Goal: Task Accomplishment & Management: Complete application form

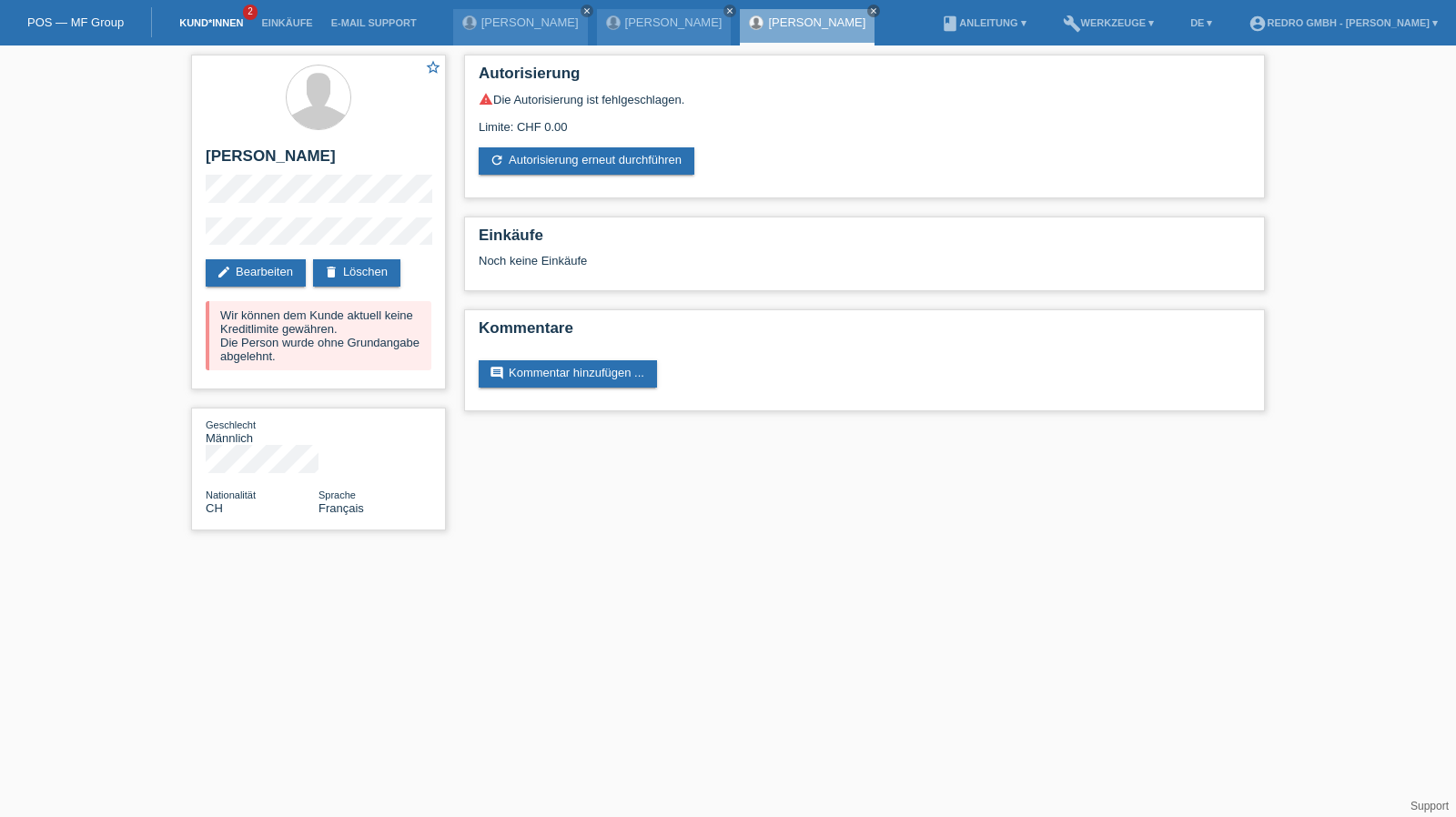
click at [205, 26] on link "Kund*innen" at bounding box center [211, 23] width 82 height 11
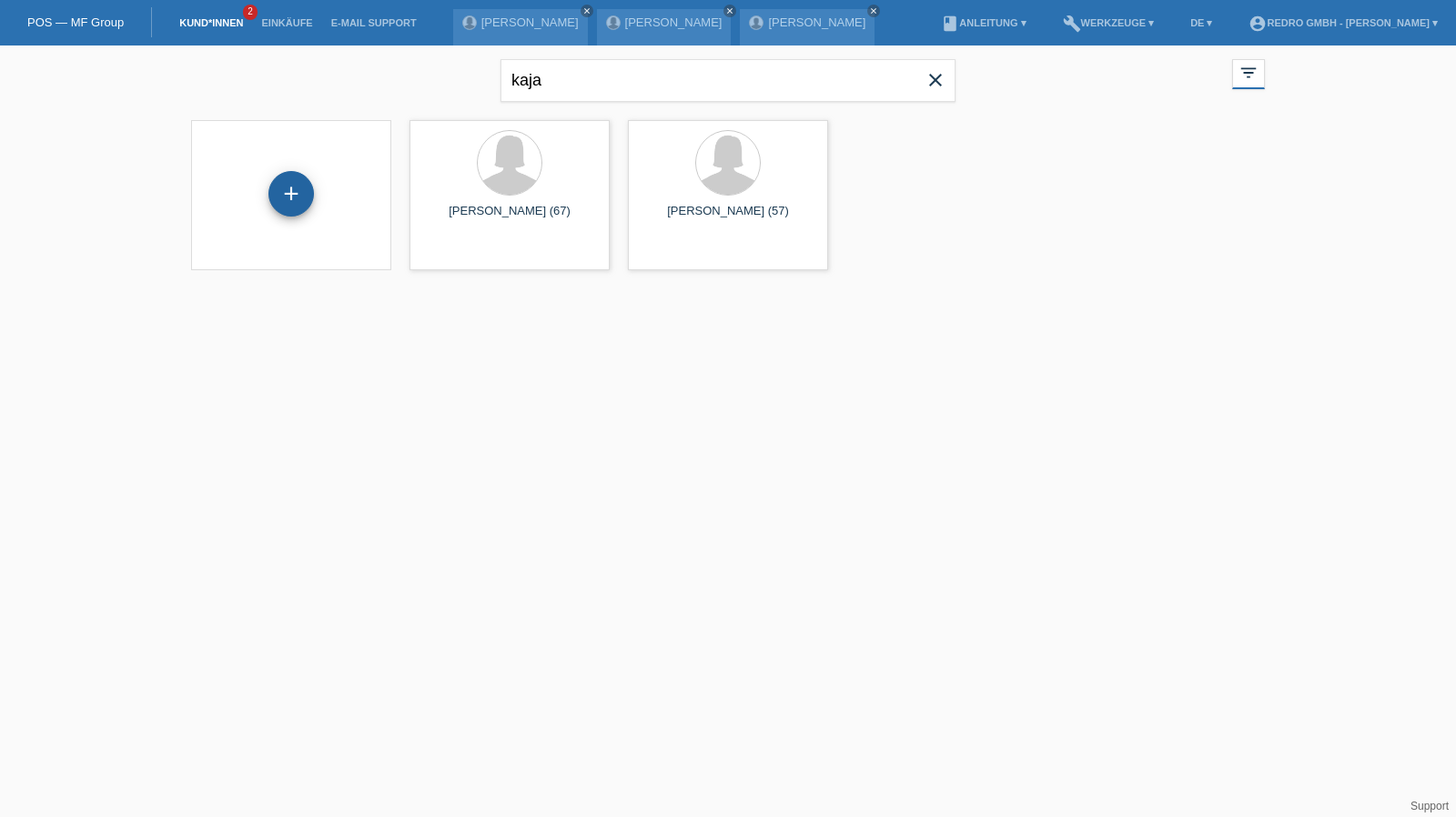
click at [300, 185] on div "+" at bounding box center [290, 193] width 45 height 45
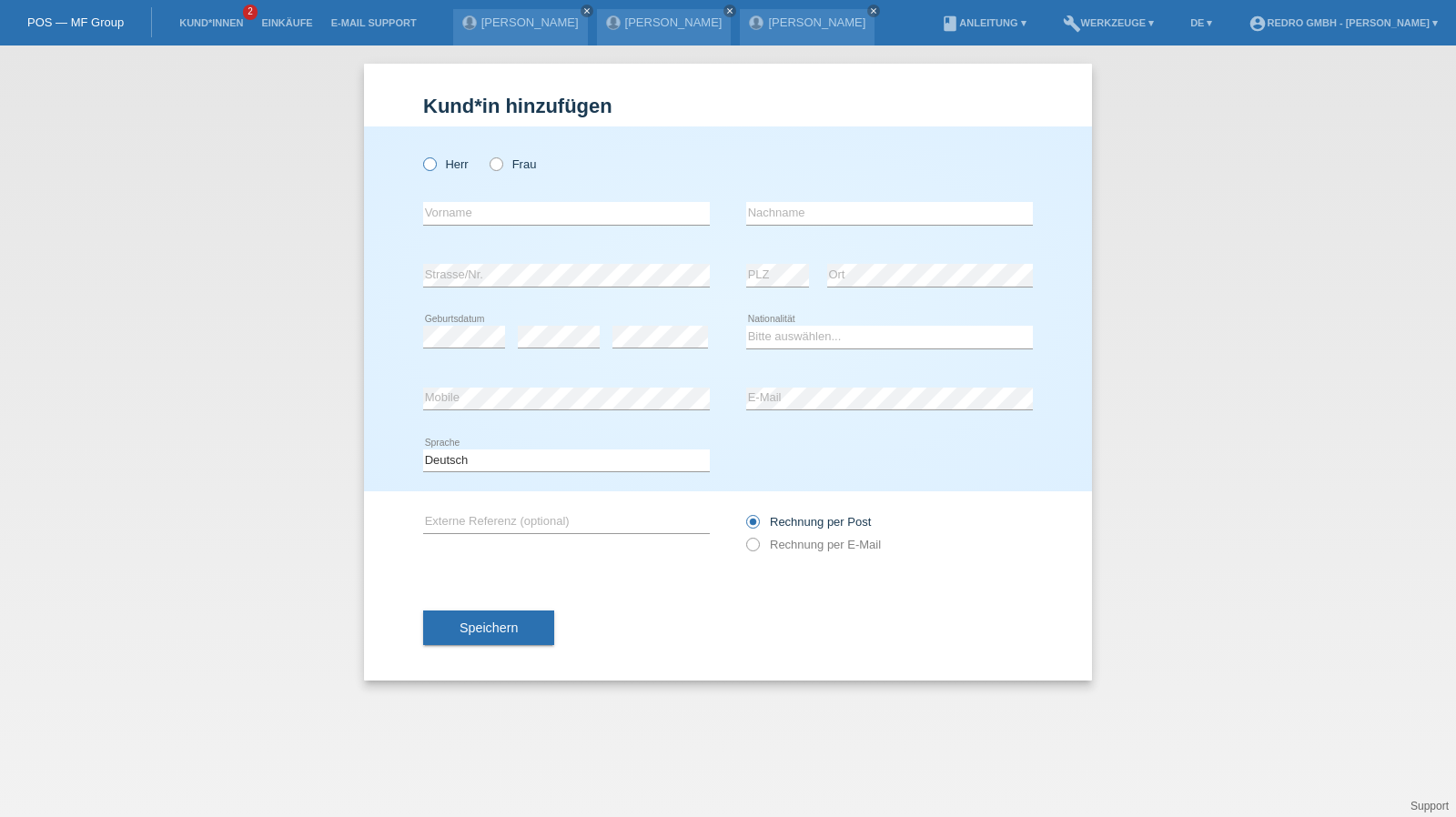
click at [460, 166] on label "Herr" at bounding box center [446, 164] width 45 height 14
click at [434, 166] on input "Herr" at bounding box center [429, 163] width 12 height 12
radio input "true"
click at [474, 202] on input "text" at bounding box center [567, 213] width 287 height 23
click at [483, 217] on input "text" at bounding box center [567, 213] width 287 height 23
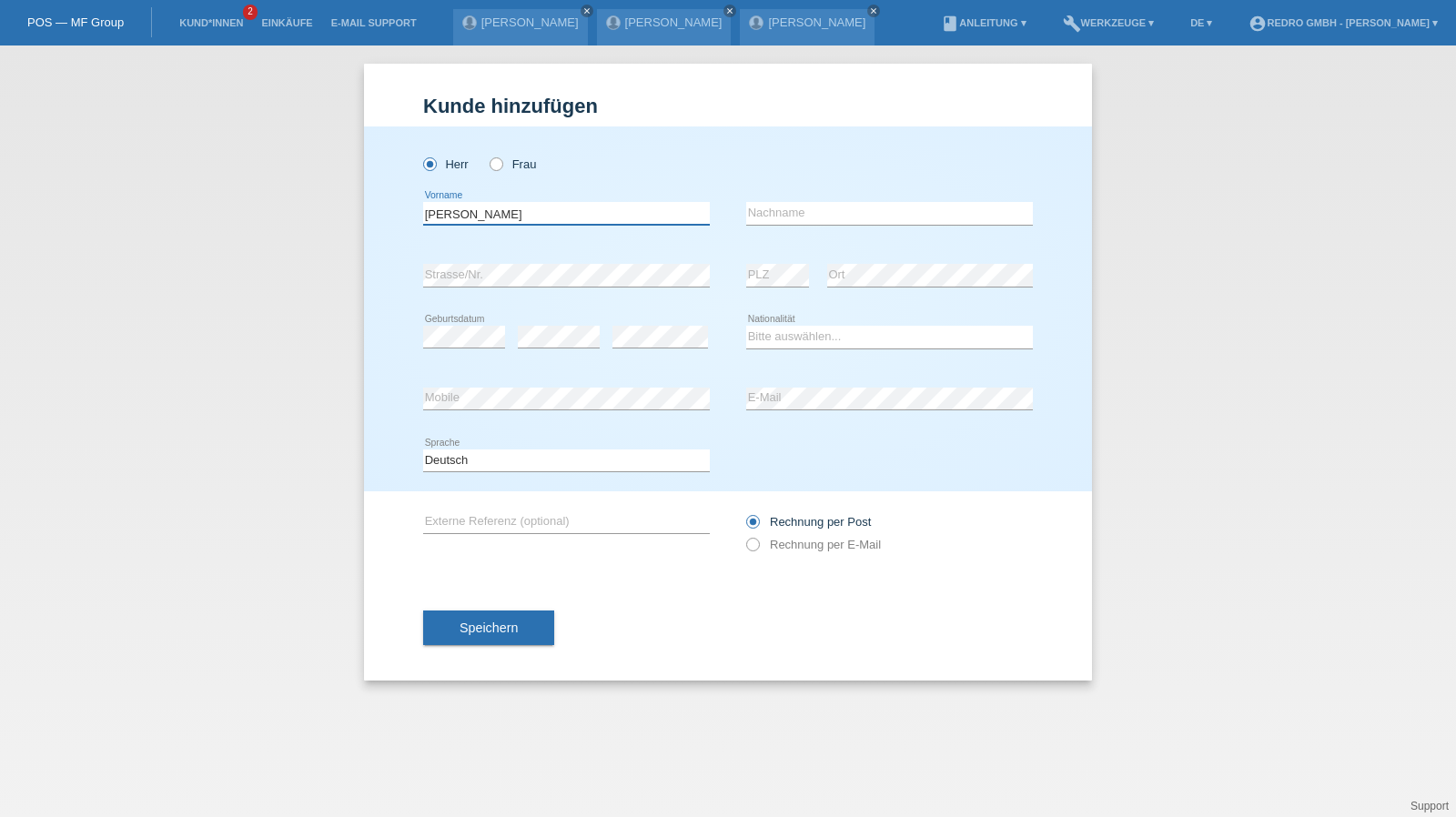
type input "[PERSON_NAME]"
type input "Levo"
click at [791, 343] on select "Bitte auswählen... Schweiz Deutschland Liechtenstein Österreich ------------ Af…" at bounding box center [889, 336] width 287 height 22
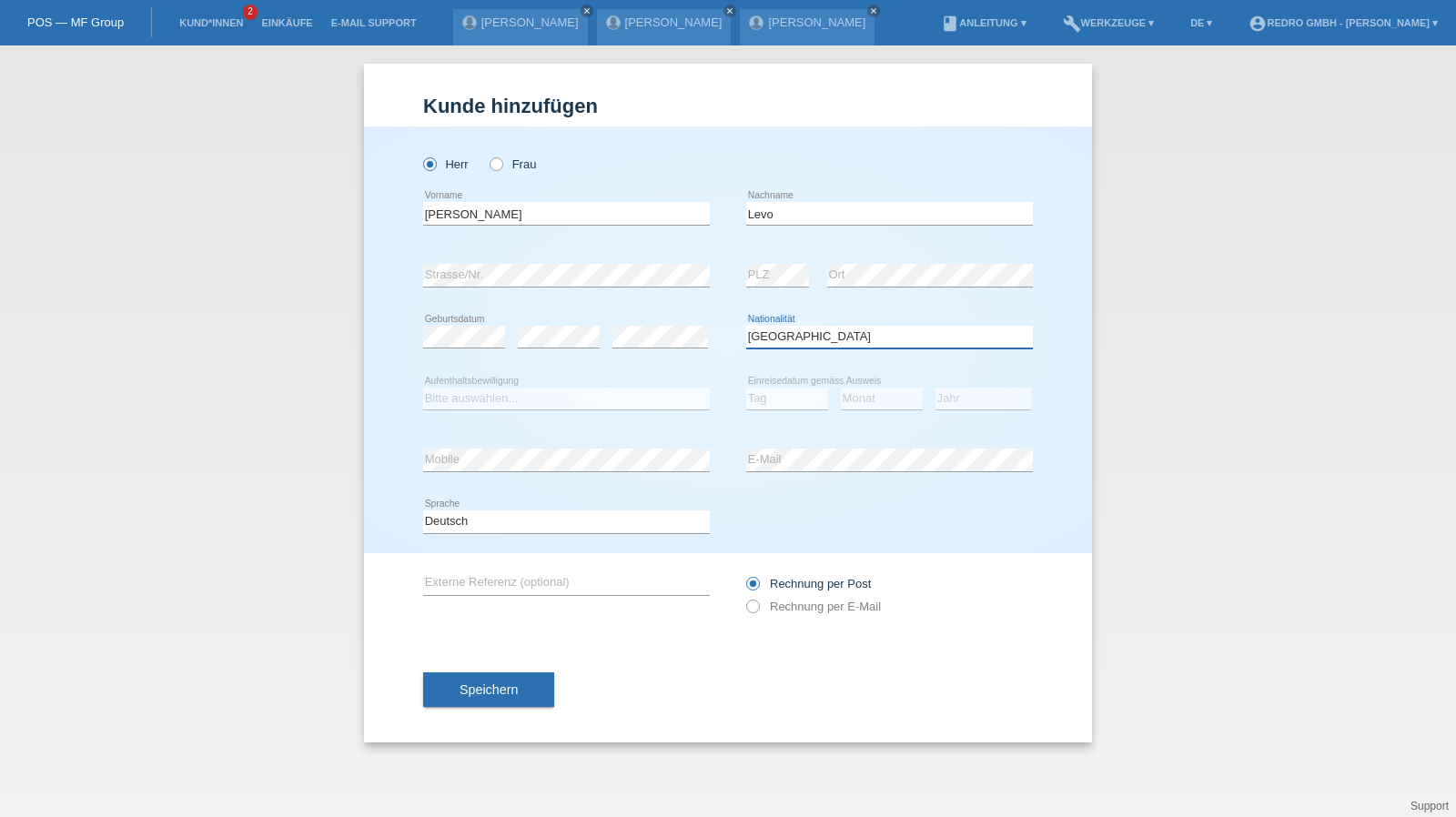
select select "AO"
click at [481, 395] on select "Bitte auswählen... C B B - Flüchtlingsstatus Andere" at bounding box center [567, 398] width 287 height 22
select select "C"
click at [777, 394] on select "Tag 01 02 03 04 05 06 07 08 09 10 11" at bounding box center [787, 398] width 82 height 22
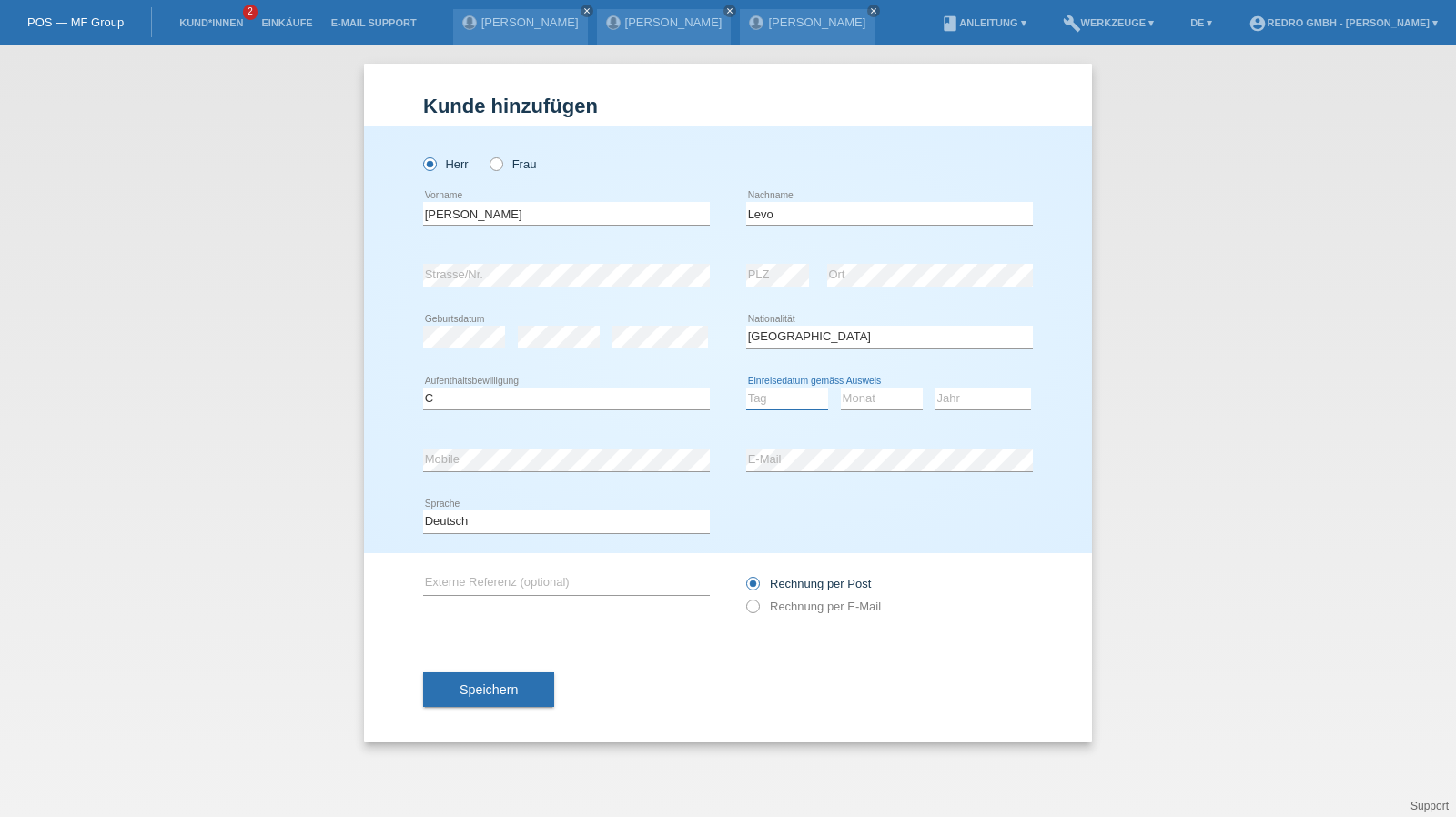
click at [777, 394] on select "Tag 01 02 03 04 05 06 07 08 09 10 11" at bounding box center [787, 398] width 82 height 22
select select "25"
select select "08"
select select "1998"
click at [460, 520] on select "Deutsch Français Italiano English" at bounding box center [567, 521] width 287 height 22
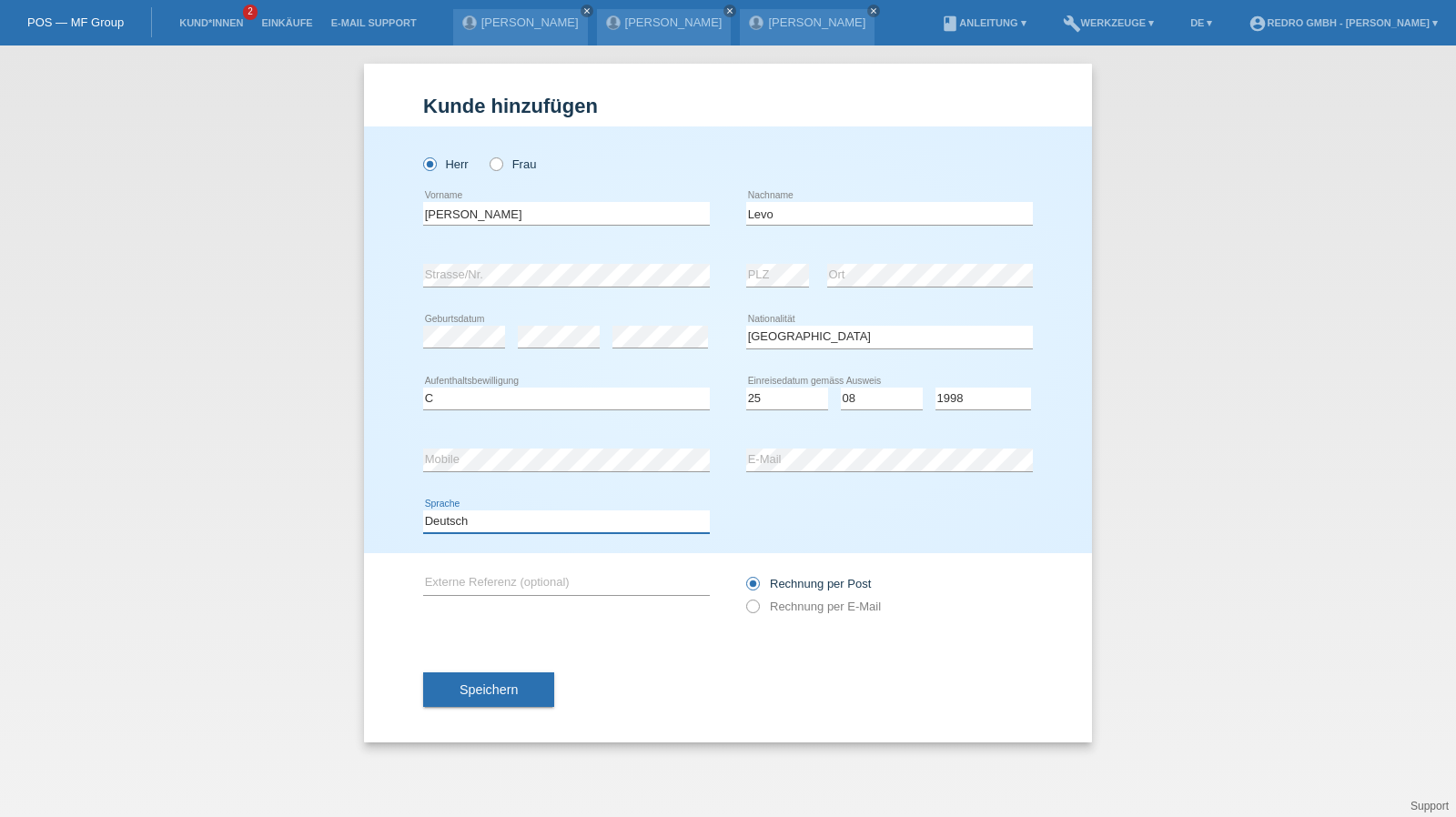
select select "fr"
click at [423, 510] on select "Deutsch Français Italiano English" at bounding box center [567, 521] width 287 height 22
click at [469, 701] on button "Speichern" at bounding box center [489, 689] width 131 height 34
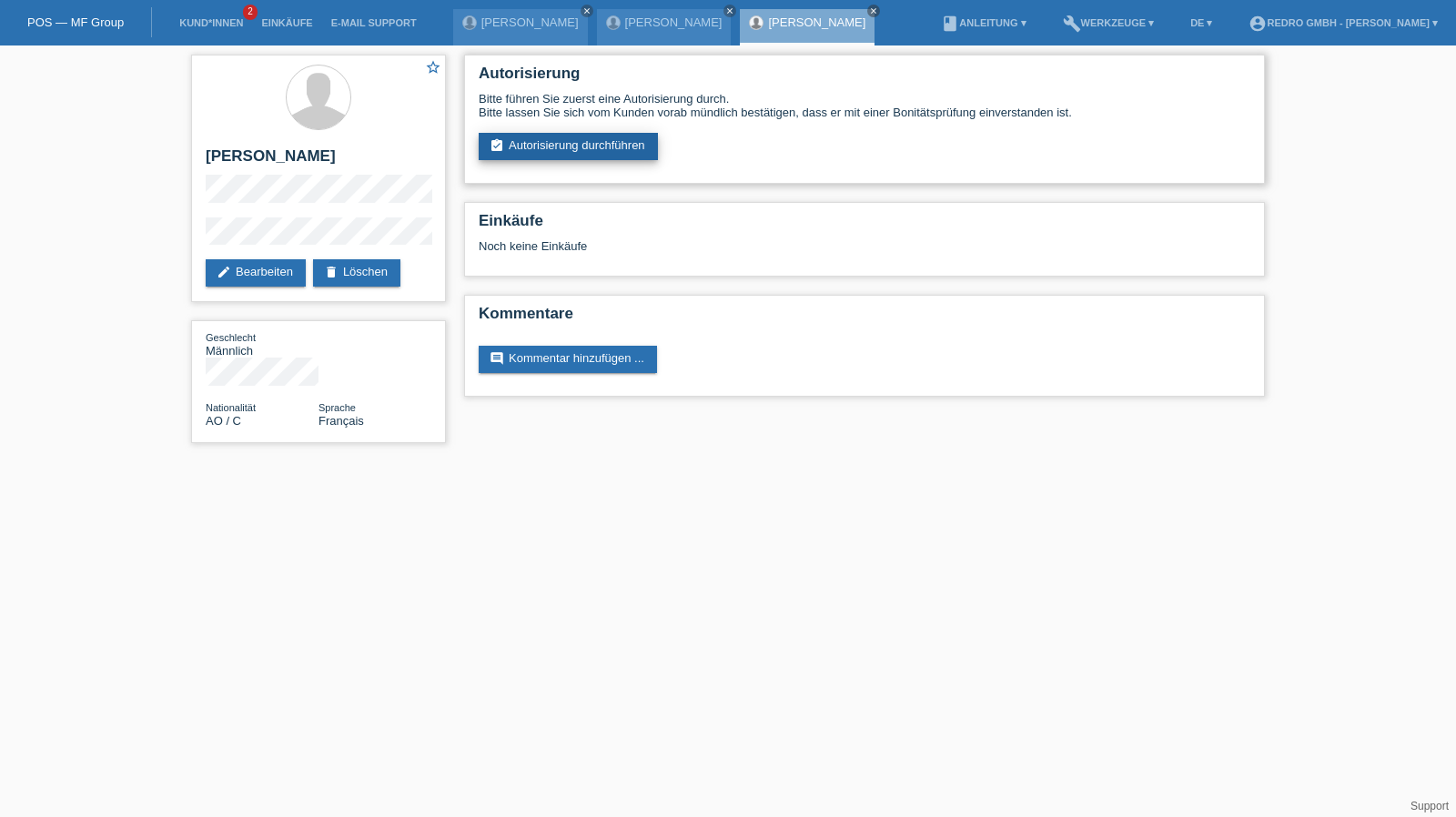
click at [526, 142] on link "assignment_turned_in Autorisierung durchführen" at bounding box center [569, 147] width 179 height 28
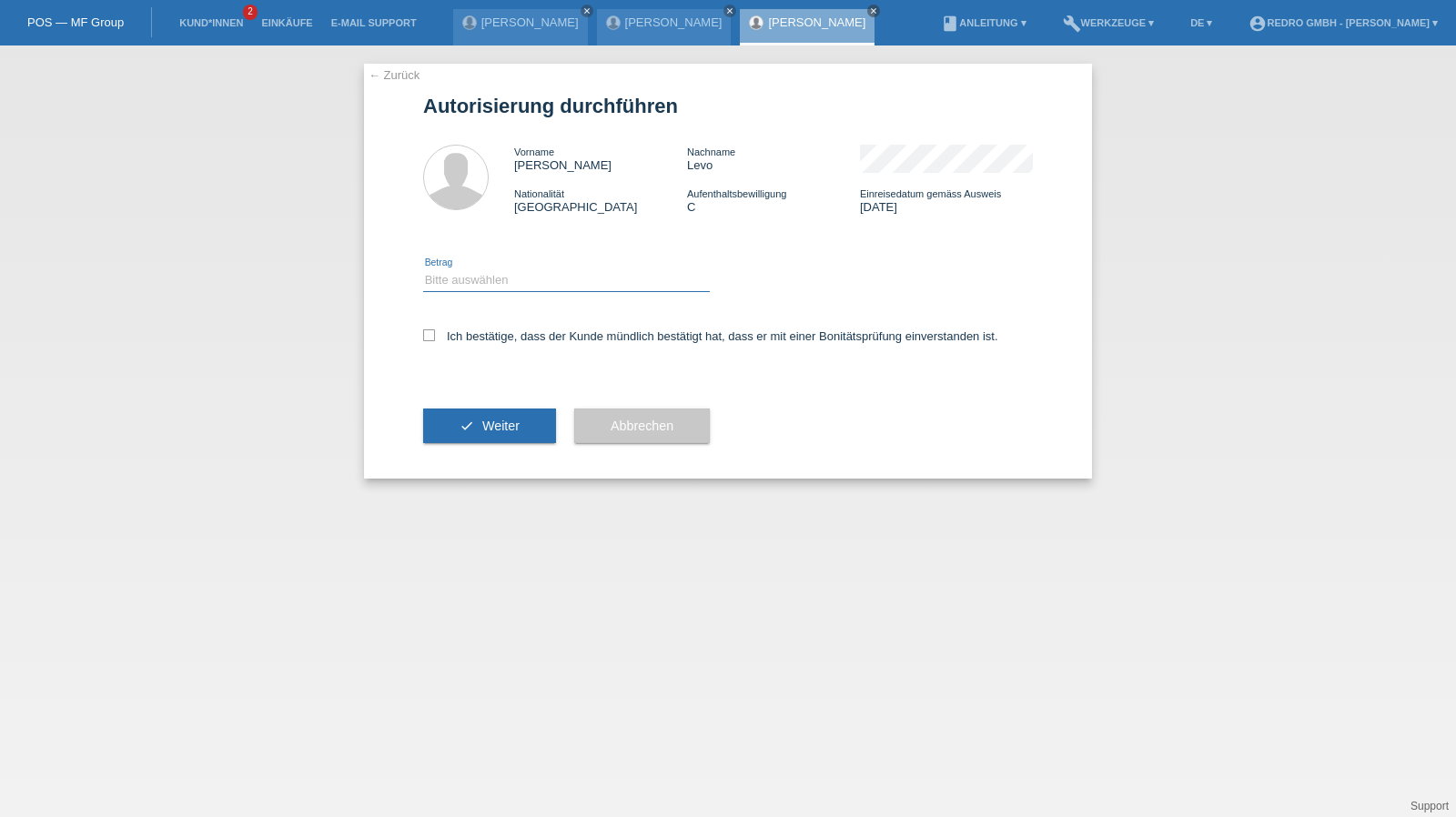
click at [484, 277] on select "Bitte auswählen CHF 1.00 - CHF 499.00 CHF 500.00 - CHF 1'999.00 CHF 2'000.00 - …" at bounding box center [567, 280] width 287 height 22
select select "1"
click at [423, 269] on select "Bitte auswählen CHF 1.00 - CHF 499.00 CHF 500.00 - CHF 1'999.00 CHF 2'000.00 - …" at bounding box center [567, 280] width 287 height 22
click at [462, 335] on label "Ich bestätige, dass der Kunde mündlich bestätigt hat, dass er mit einer Bonität…" at bounding box center [711, 335] width 575 height 14
click at [434, 335] on input "Ich bestätige, dass der Kunde mündlich bestätigt hat, dass er mit einer Bonität…" at bounding box center [429, 335] width 12 height 12
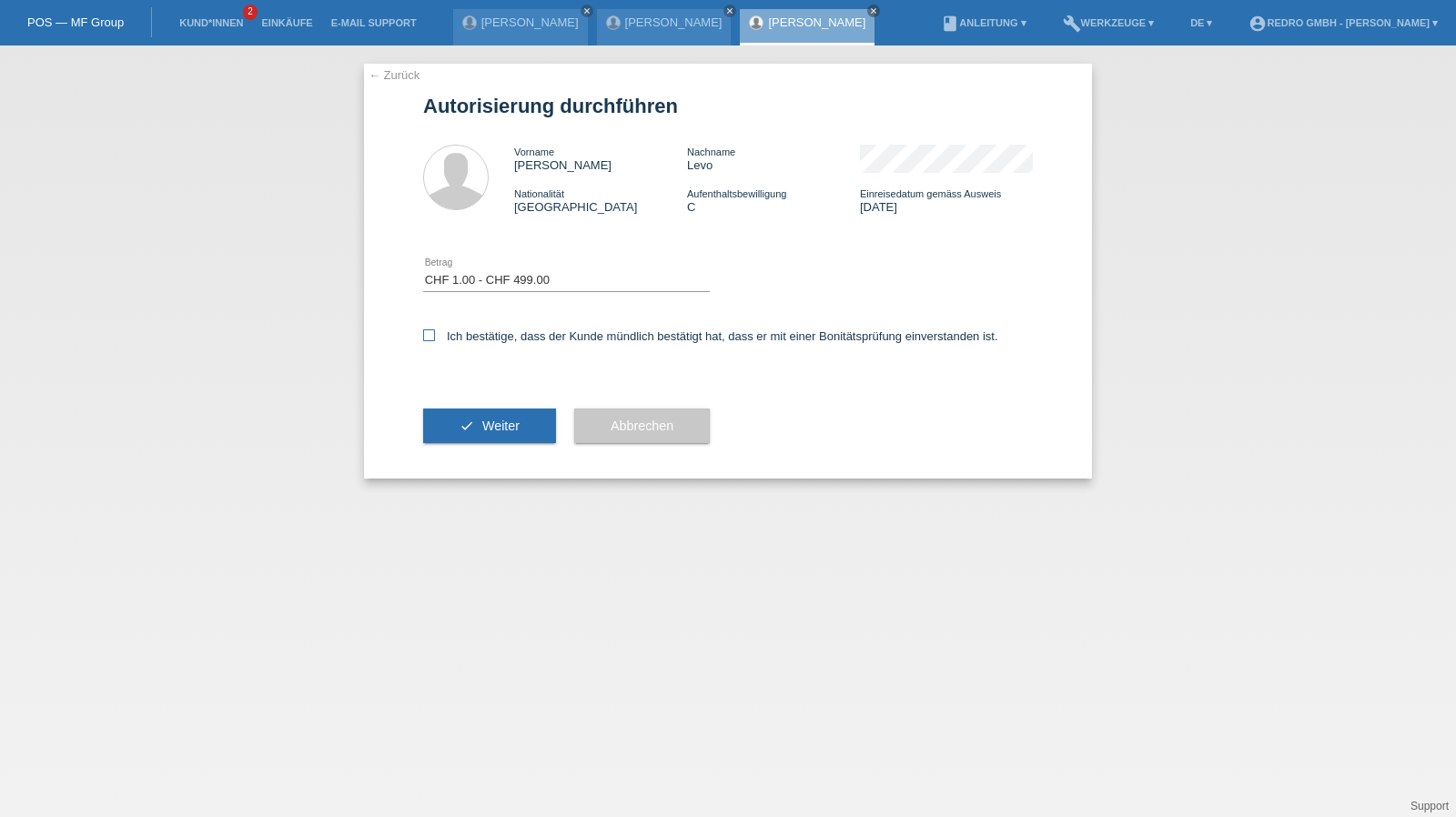
checkbox input "true"
click at [459, 448] on div "check Weiter" at bounding box center [490, 426] width 133 height 105
click at [462, 414] on button "check Weiter" at bounding box center [490, 425] width 133 height 34
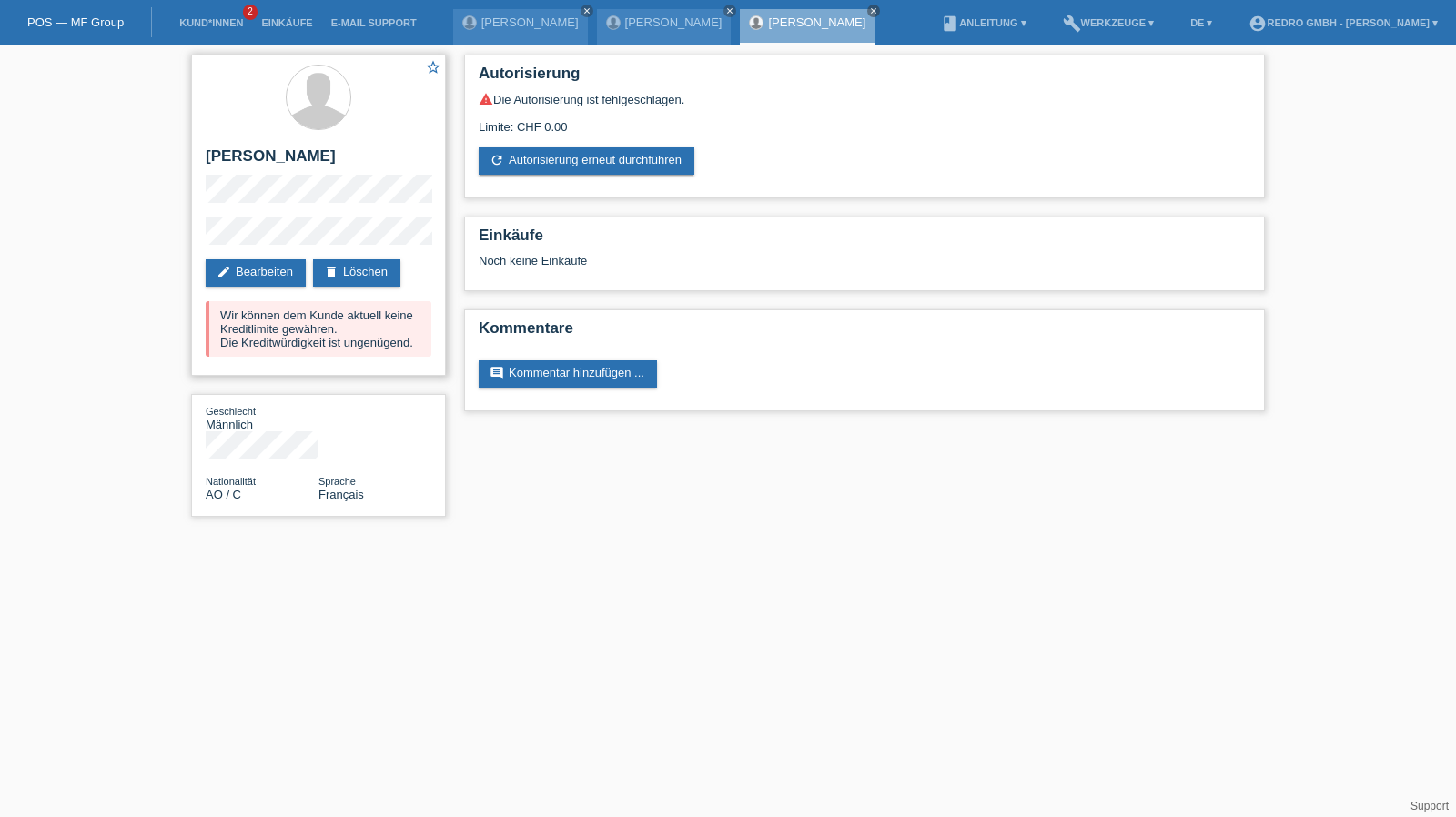
click at [230, 157] on h2 "[PERSON_NAME]" at bounding box center [318, 161] width 226 height 28
click at [276, 154] on h2 "[PERSON_NAME]" at bounding box center [318, 161] width 226 height 28
copy h2 "Levo"
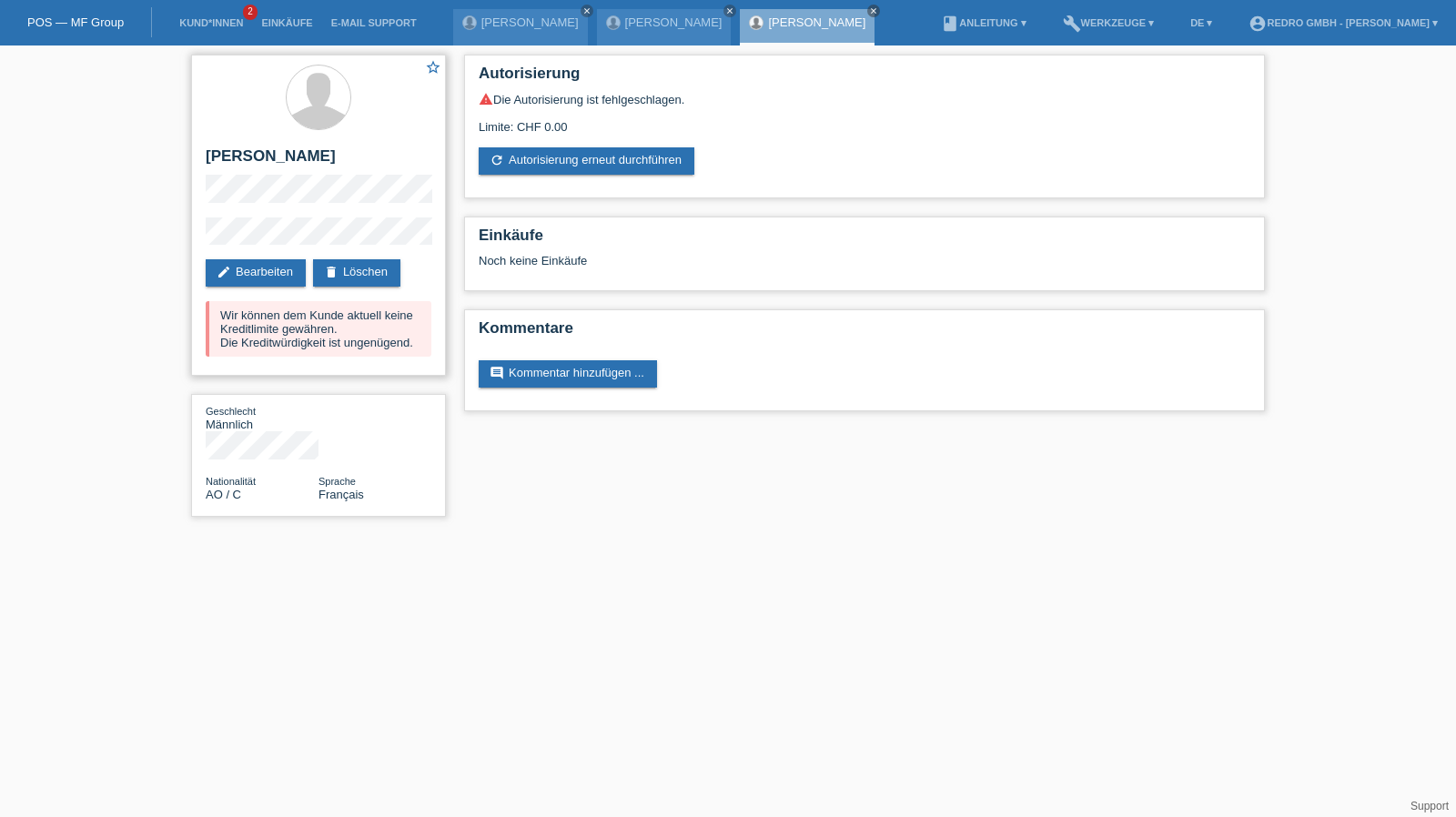
click at [231, 155] on h2 "[PERSON_NAME]" at bounding box center [318, 161] width 226 height 28
copy div "[PERSON_NAME]"
drag, startPoint x: 295, startPoint y: 211, endPoint x: 226, endPoint y: 212, distance: 69.0
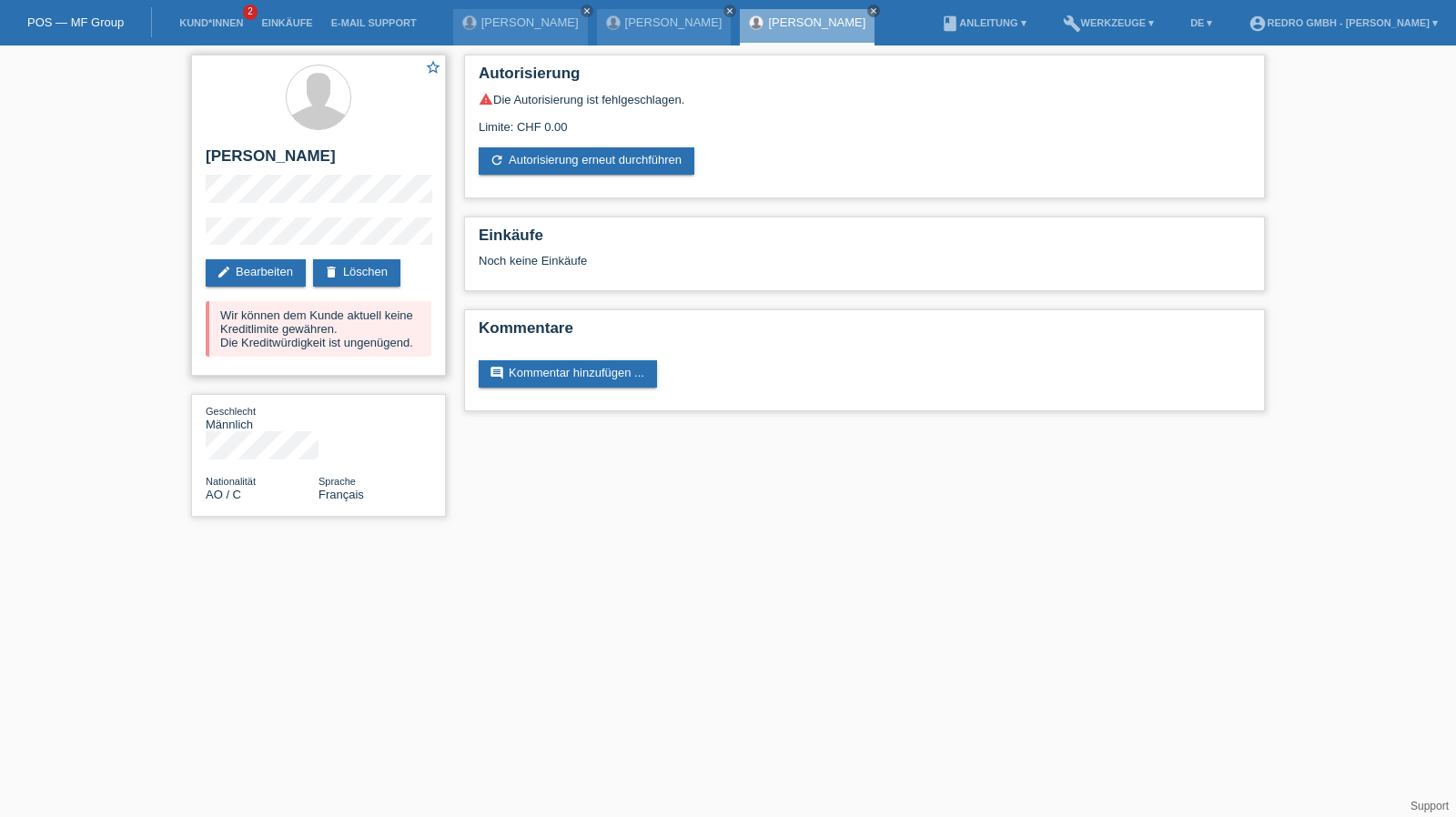
click at [226, 212] on div "star_border Maria Levo edit Bearbeiten delete Löschen Wir können dem Kunde aktu…" at bounding box center [319, 214] width 255 height 321
click at [149, 236] on div "star_border Maria Levo edit Bearbeiten delete Löschen Wir können dem Kunde aktu…" at bounding box center [728, 289] width 1456 height 489
click at [196, 29] on li "Kund*innen 2" at bounding box center [211, 23] width 82 height 46
click at [199, 22] on link "Kund*innen" at bounding box center [211, 23] width 82 height 11
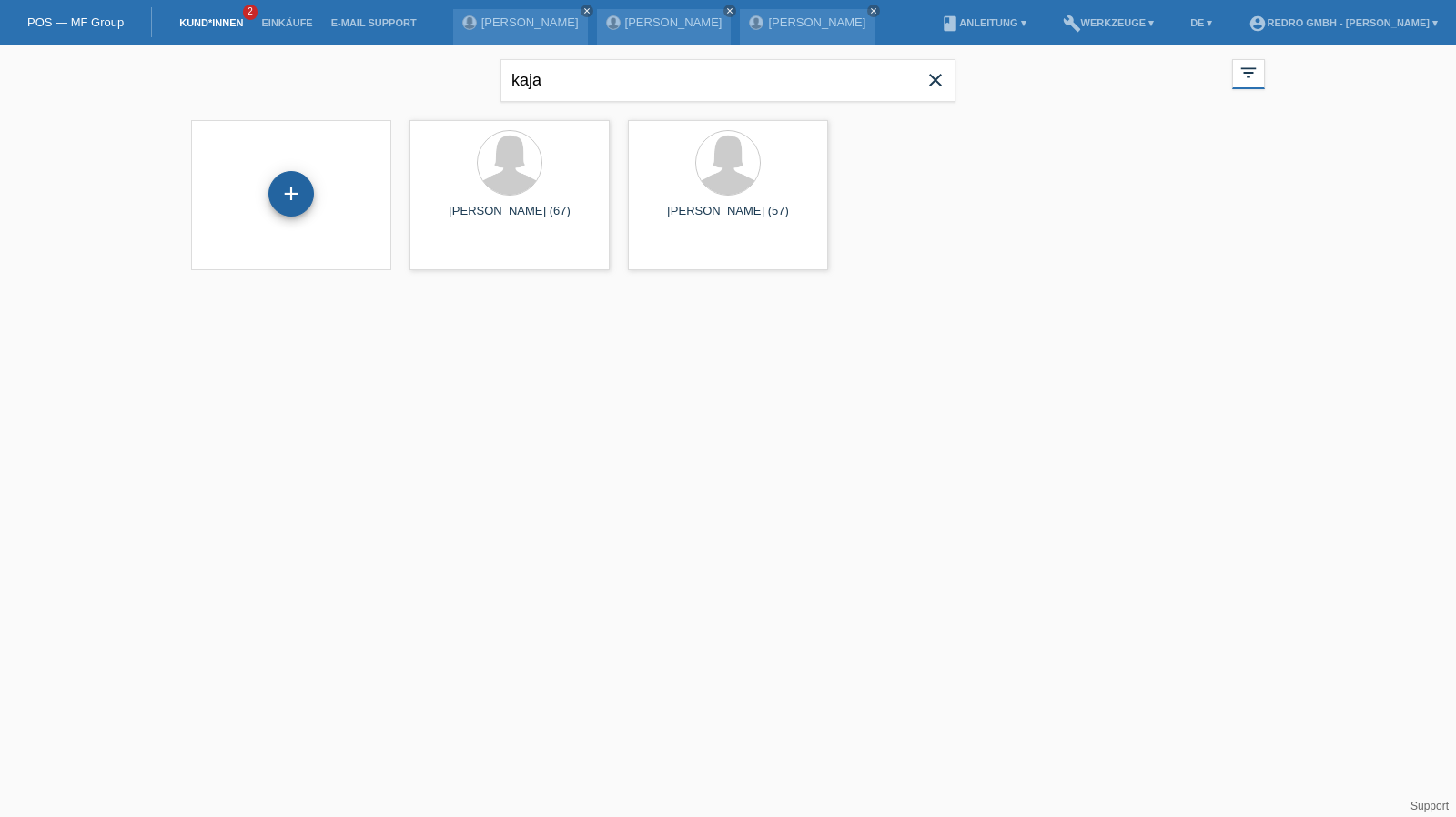
click at [313, 189] on div "+" at bounding box center [290, 193] width 45 height 45
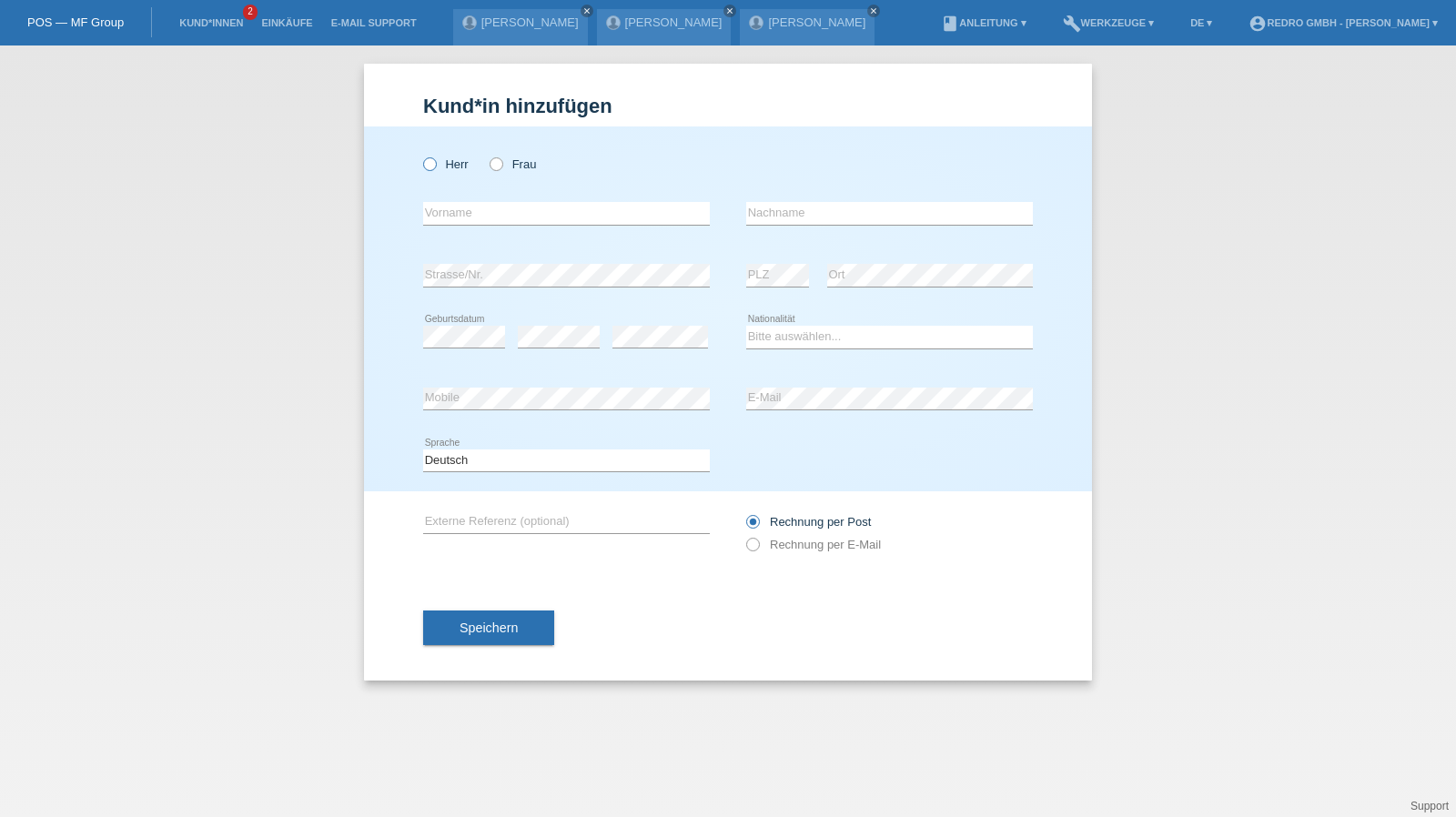
click at [452, 166] on label "Herr" at bounding box center [446, 164] width 45 height 14
click at [434, 166] on input "Herr" at bounding box center [429, 163] width 12 height 12
radio input "true"
click at [462, 210] on input "text" at bounding box center [567, 213] width 287 height 23
type input "Tihomir"
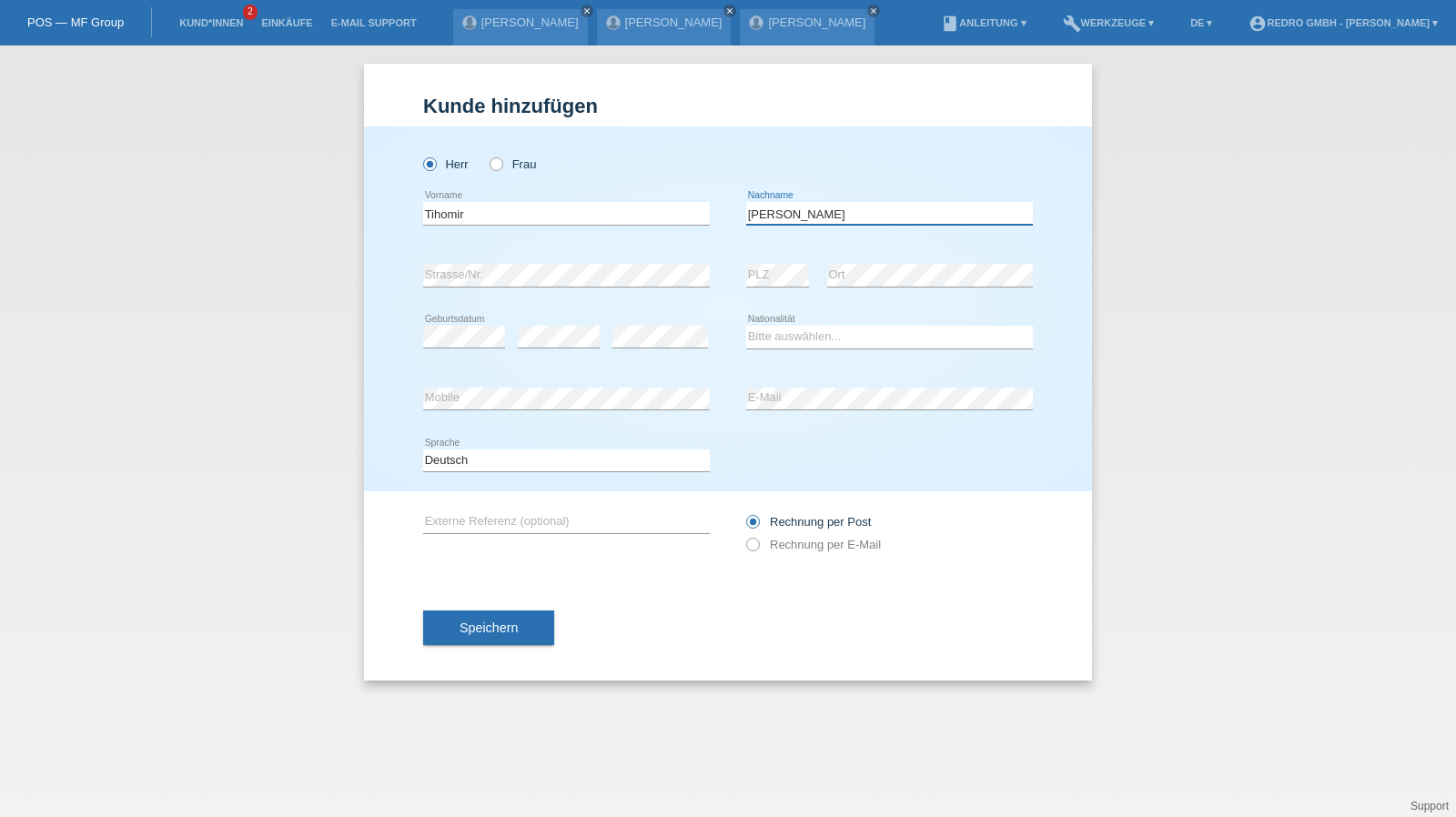
type input "Diestelhorst"
select select "HR"
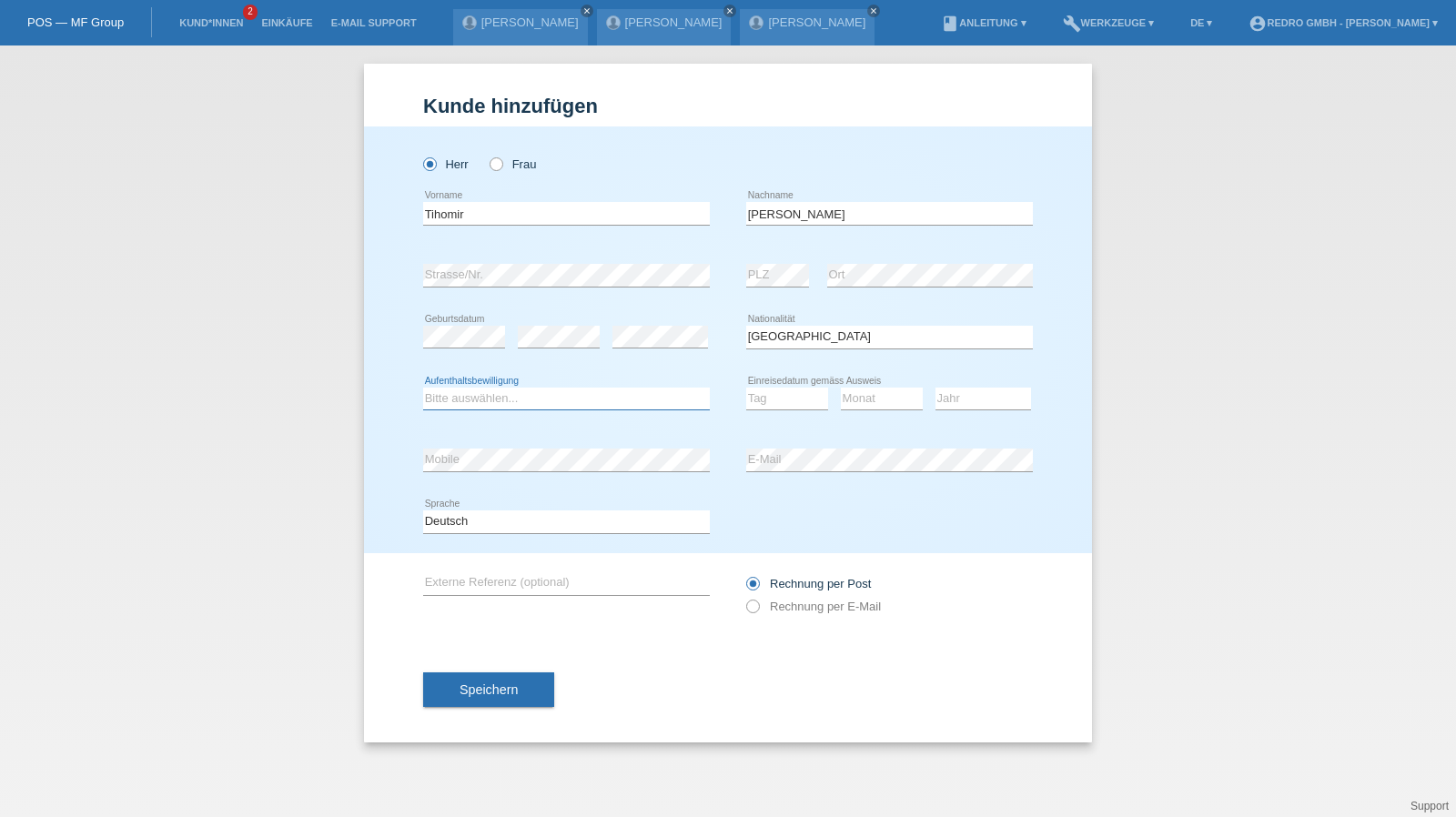
select select "B"
click at [756, 401] on select "Tag 01 02 03 04 05 06 07 08 09 10 11" at bounding box center [787, 398] width 82 height 22
select select "20"
select select "07"
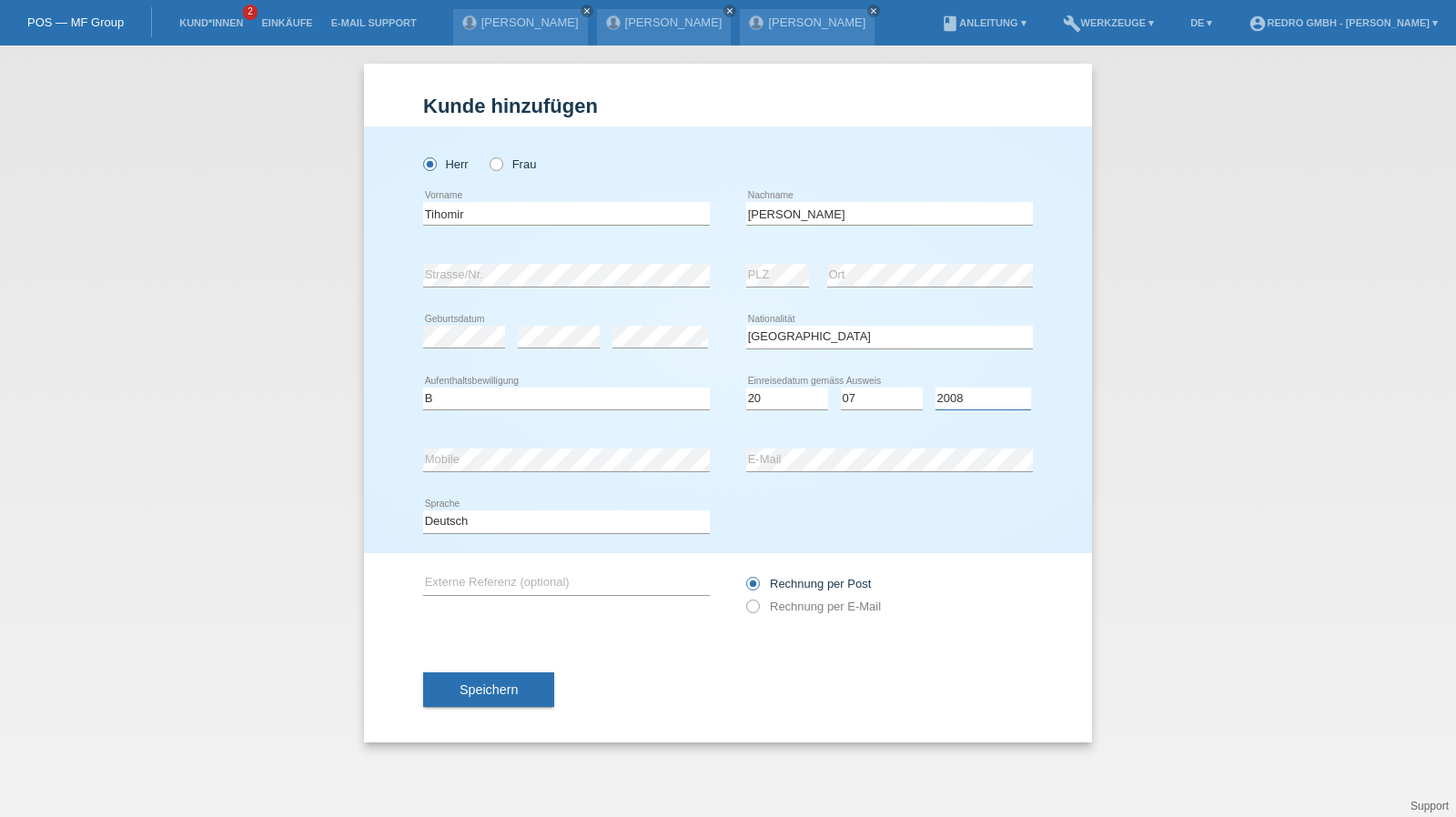
select select "2009"
click at [879, 212] on input "Diestelhorst" at bounding box center [889, 213] width 287 height 23
click at [1268, 287] on div "Kund*in hinzufügen Kunde hinzufügen Kundin hinzufügen Herr Frau Tihomir error V…" at bounding box center [728, 431] width 1456 height 772
click at [518, 674] on button "Speichern" at bounding box center [489, 689] width 131 height 34
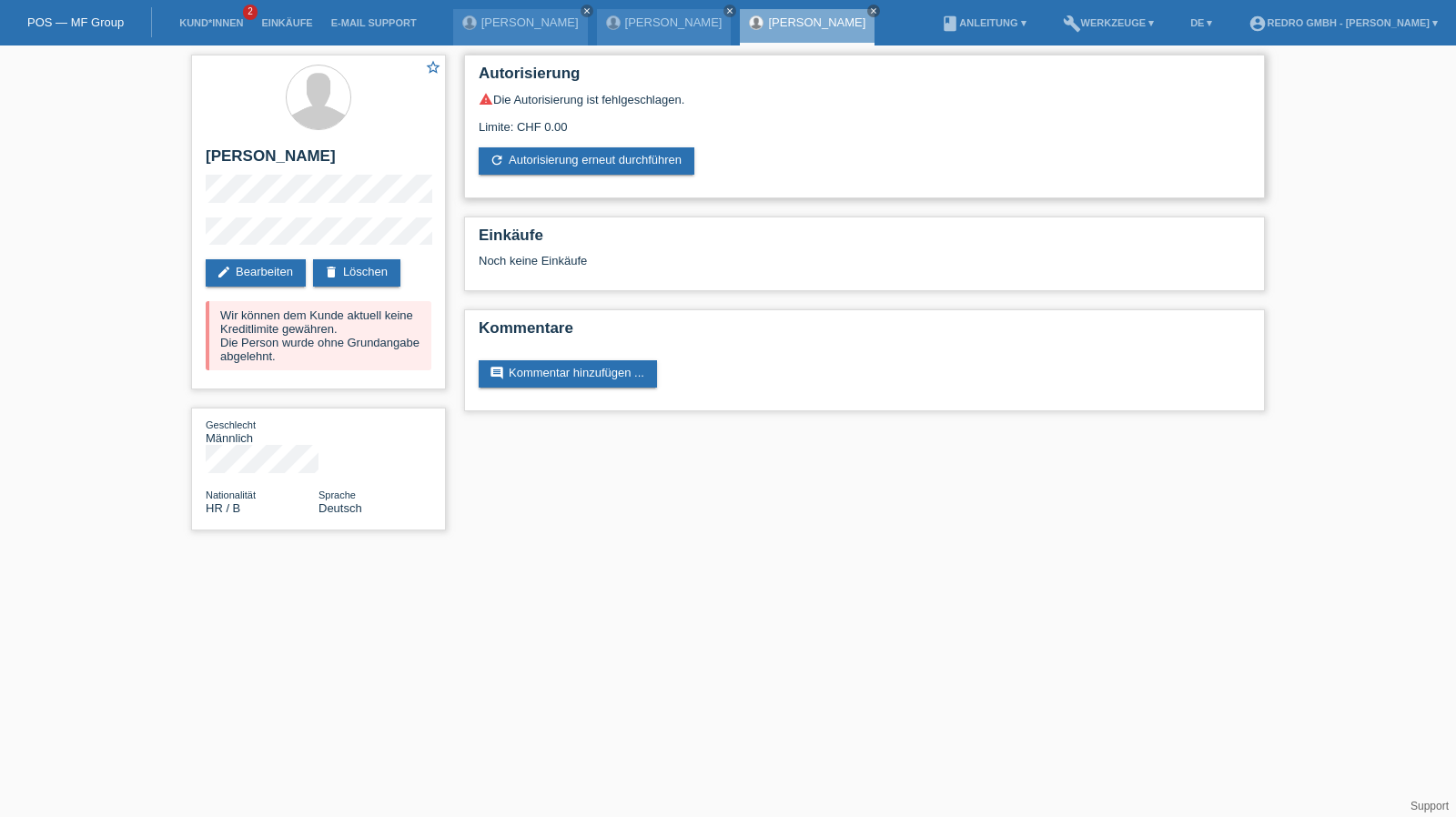
click at [577, 144] on div "warning Die Autorisierung ist fehlgeschlagen. Limite: CHF 0.00 refresh Autorisi…" at bounding box center [864, 133] width 772 height 83
click at [571, 159] on link "refresh Autorisierung erneut durchführen" at bounding box center [586, 161] width 215 height 28
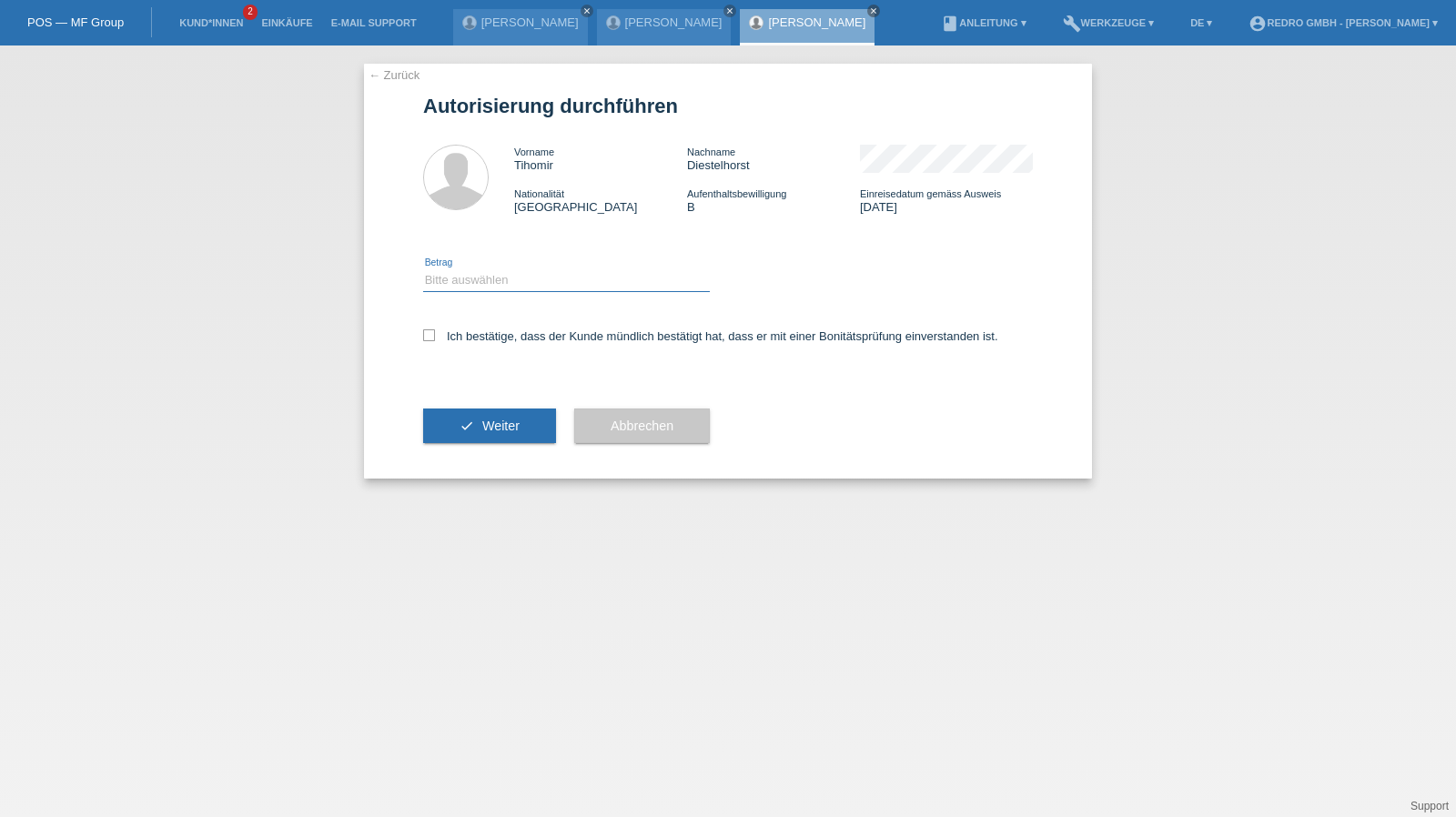
click at [488, 287] on select "Bitte auswählen CHF 1.00 - CHF 499.00 CHF 500.00 - CHF 1'999.00 CHF 2'000.00 - …" at bounding box center [567, 280] width 287 height 22
select select "1"
click at [423, 269] on select "Bitte auswählen CHF 1.00 - CHF 499.00 CHF 500.00 - CHF 1'999.00 CHF 2'000.00 - …" at bounding box center [567, 280] width 287 height 22
click at [479, 332] on label "Ich bestätige, dass der Kunde mündlich bestätigt hat, dass er mit einer Bonität…" at bounding box center [711, 335] width 575 height 14
click at [434, 332] on input "Ich bestätige, dass der Kunde mündlich bestätigt hat, dass er mit einer Bonität…" at bounding box center [429, 335] width 12 height 12
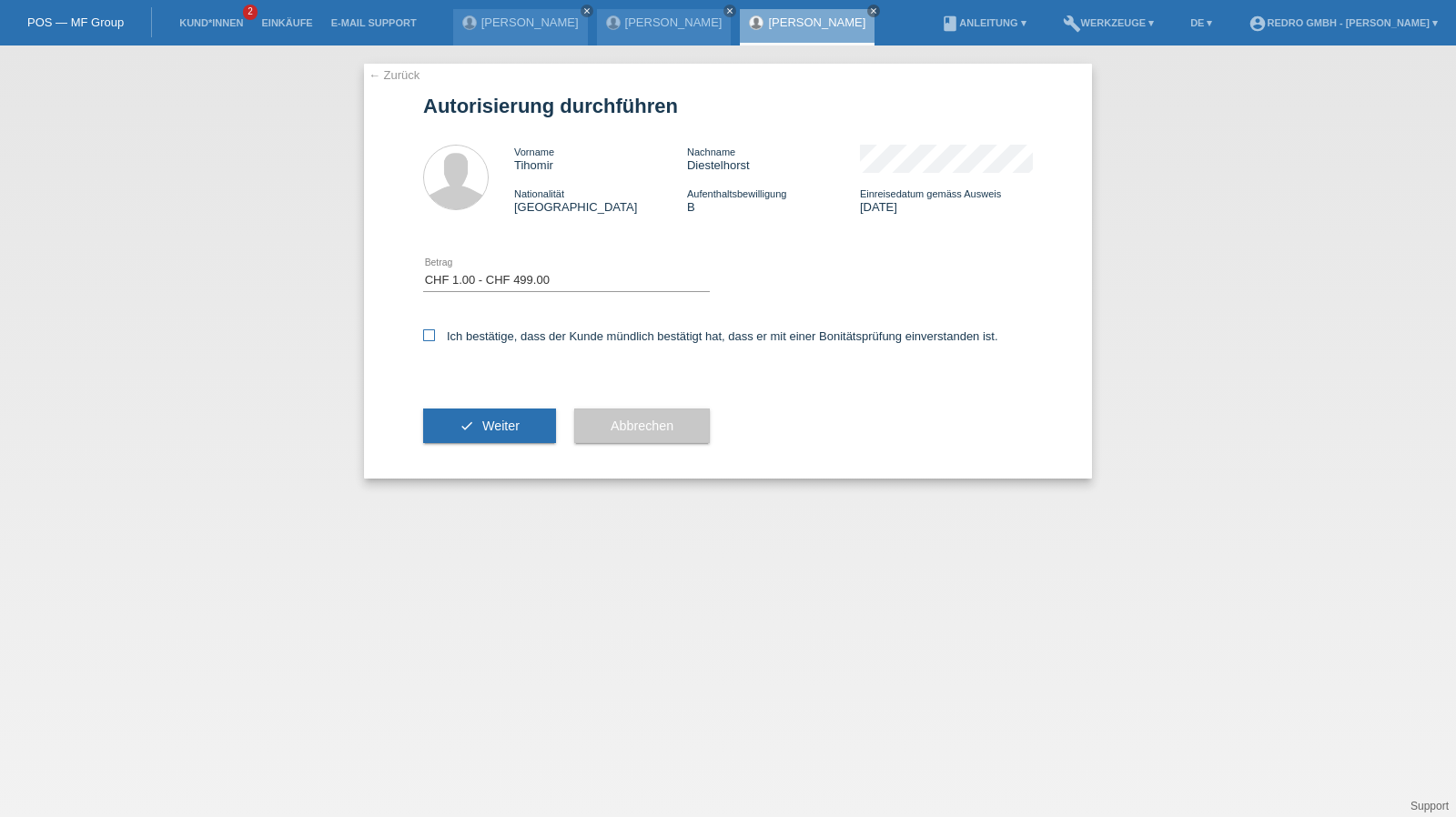
checkbox input "true"
click at [477, 424] on button "check Weiter" at bounding box center [490, 425] width 133 height 34
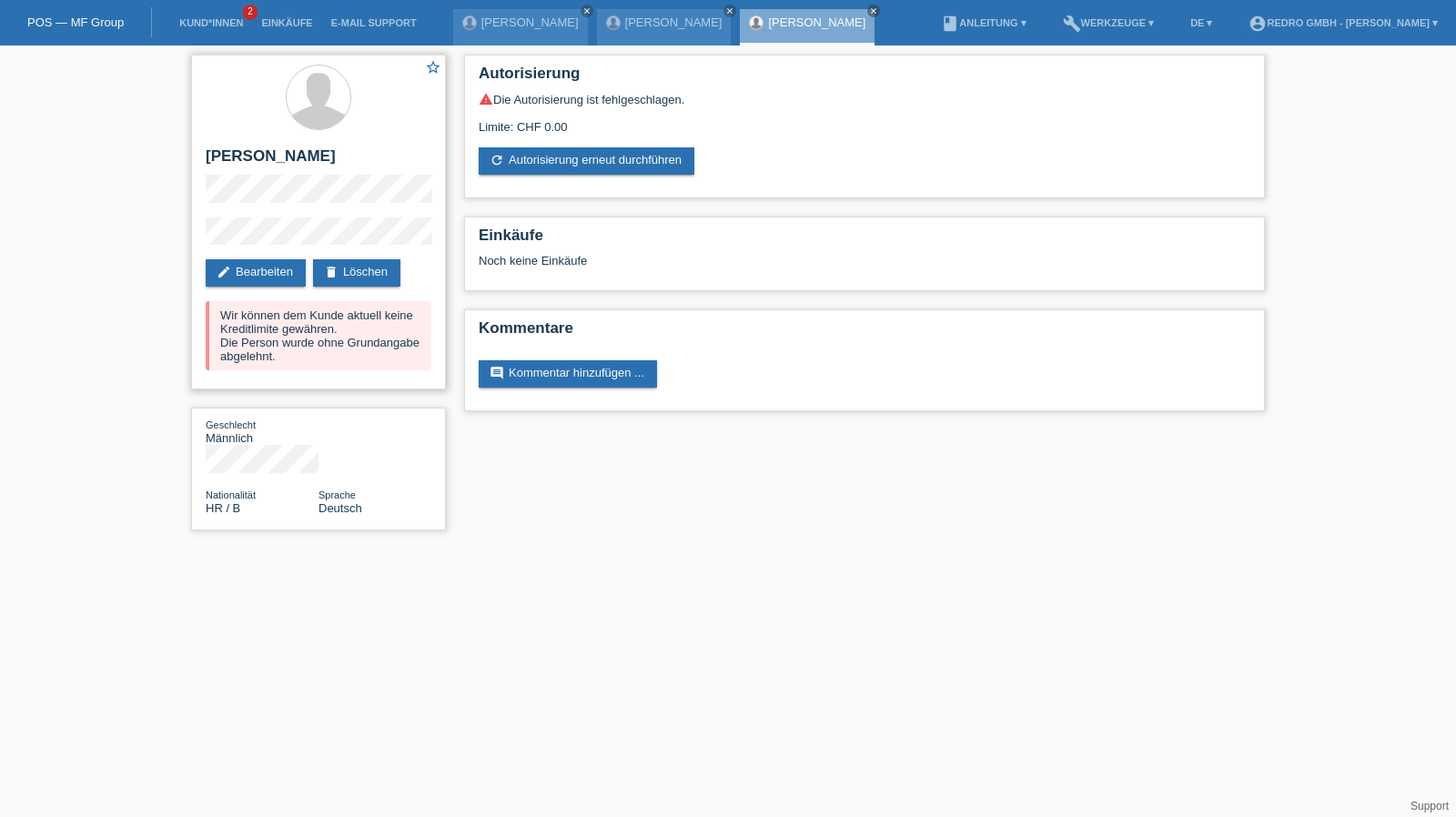
click at [261, 149] on h2 "[PERSON_NAME]" at bounding box center [318, 161] width 226 height 28
copy div "[PERSON_NAME]"
click at [107, 240] on div "star_border Tihomir Diestelhorst edit Bearbeiten delete Löschen Wir können dem …" at bounding box center [728, 297] width 1456 height 503
